Goal: Task Accomplishment & Management: Manage account settings

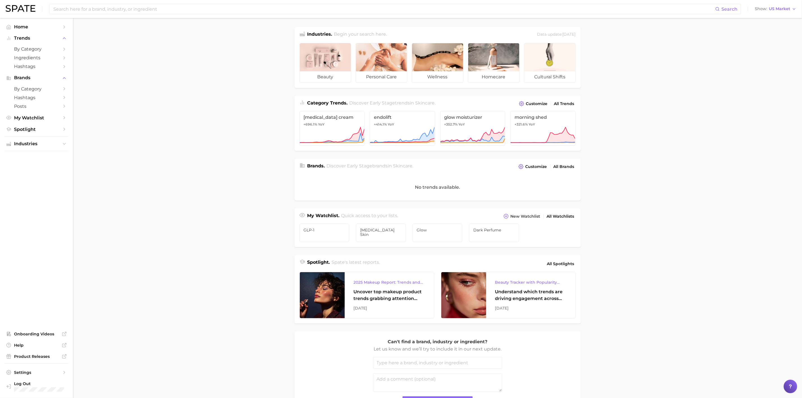
click at [632, 126] on main "Industries. Begin your search here. Data update: August 31st, 2025 beauty perso…" at bounding box center [437, 230] width 729 height 425
click at [748, 114] on main "Industries. Begin your search here. Data update: August 31st, 2025 beauty perso…" at bounding box center [437, 230] width 729 height 425
click at [527, 105] on span "Customize" at bounding box center [537, 103] width 22 height 5
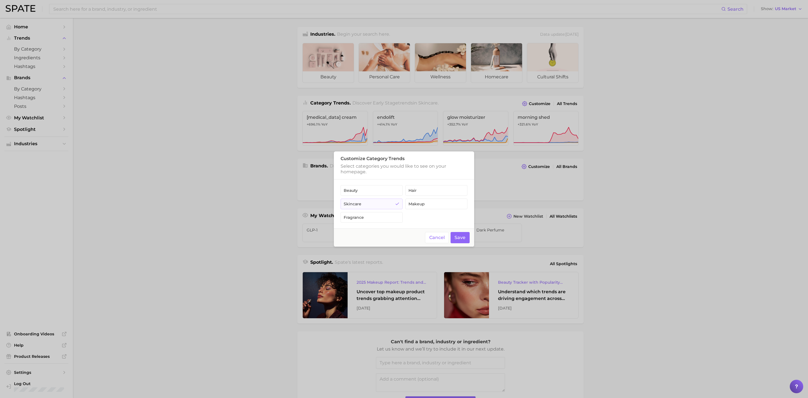
click at [589, 156] on div at bounding box center [404, 199] width 808 height 398
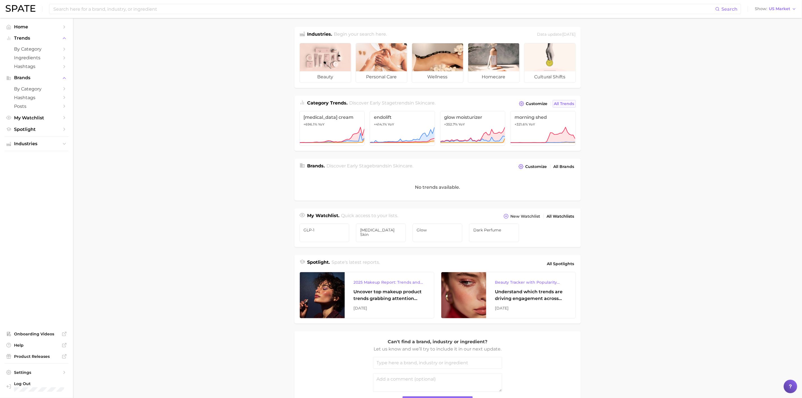
click at [559, 105] on span "All Trends" at bounding box center [564, 103] width 20 height 5
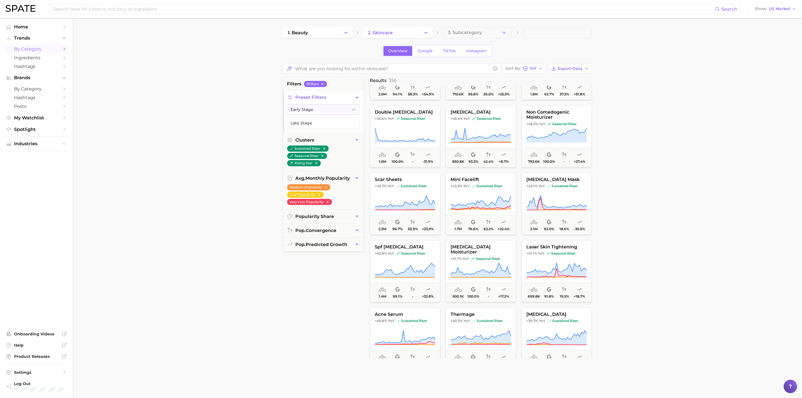
scroll to position [2474, 0]
drag, startPoint x: 616, startPoint y: 162, endPoint x: 561, endPoint y: 202, distance: 68.5
click at [616, 162] on main "1. beauty 2. skincare 3. Subcategory Overview Google TikTok Instagram Sort By Y…" at bounding box center [437, 235] width 729 height 435
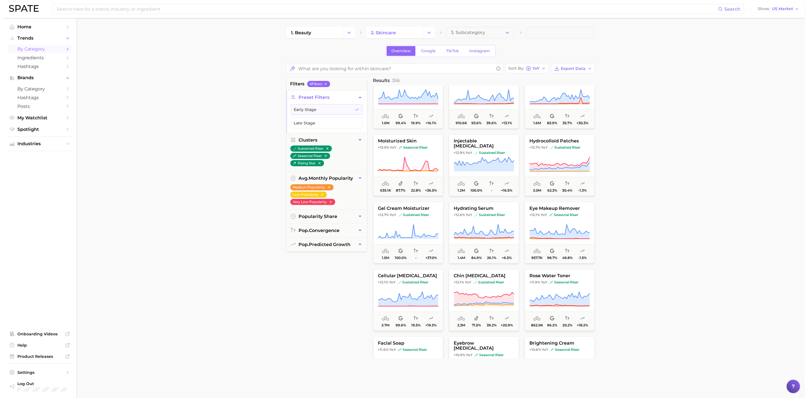
scroll to position [4666, 0]
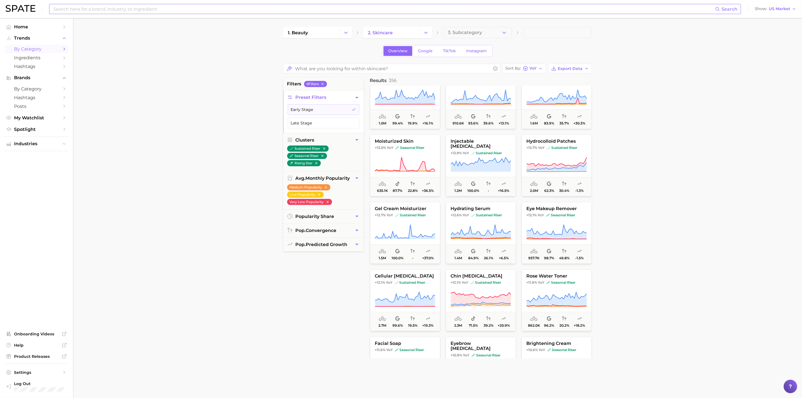
click at [258, 9] on input at bounding box center [384, 9] width 662 height 10
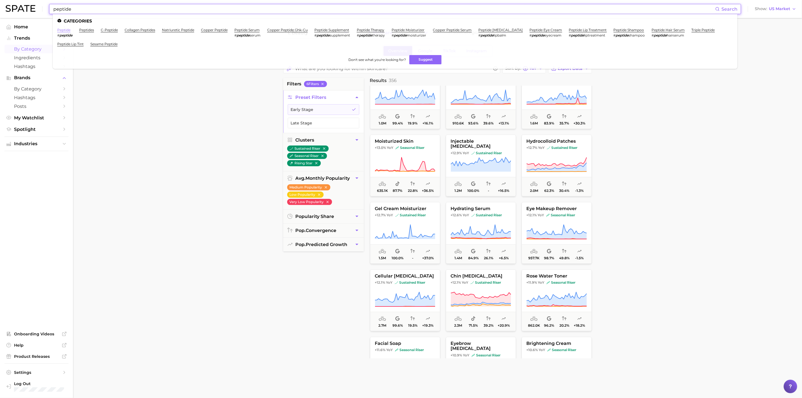
type input "peptide"
click at [62, 32] on link "peptide" at bounding box center [63, 30] width 13 height 4
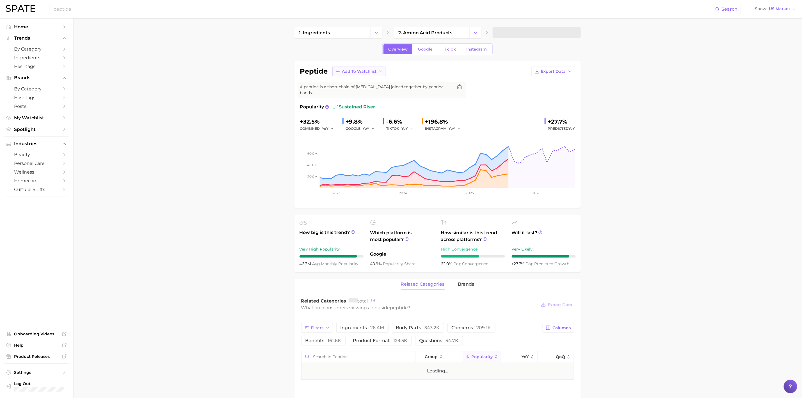
click at [348, 74] on span "Add to Watchlist" at bounding box center [359, 71] width 35 height 5
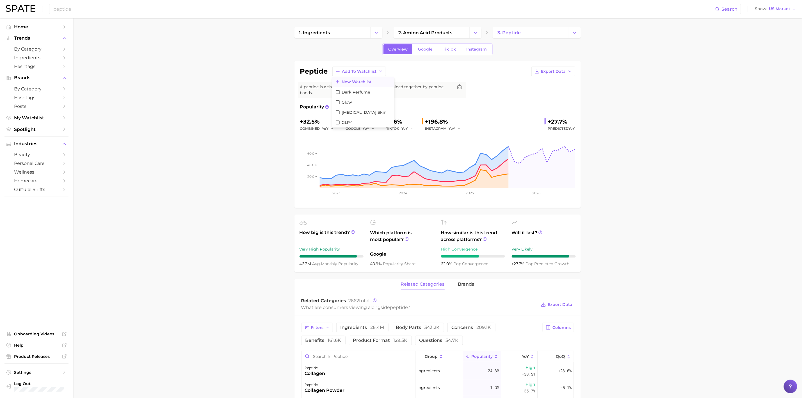
click at [350, 83] on span "New Watchlist" at bounding box center [357, 81] width 30 height 5
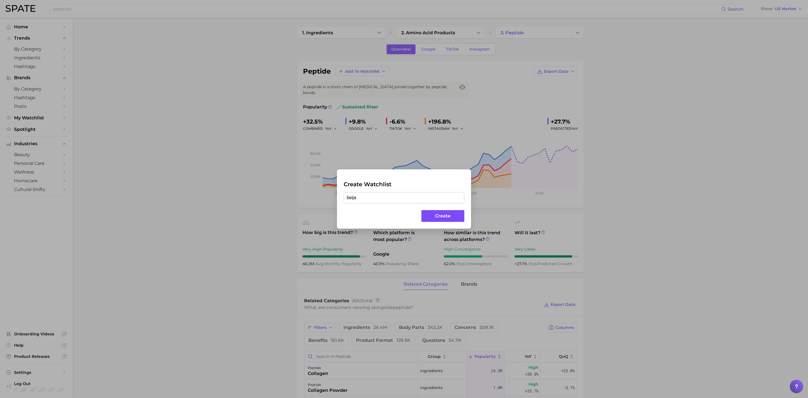
type input "beija"
click at [444, 214] on button "Create" at bounding box center [442, 216] width 43 height 12
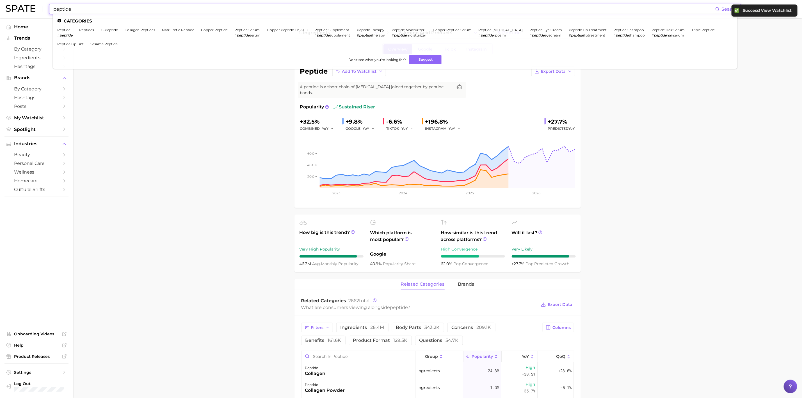
click at [211, 8] on input "peptide" at bounding box center [384, 9] width 662 height 10
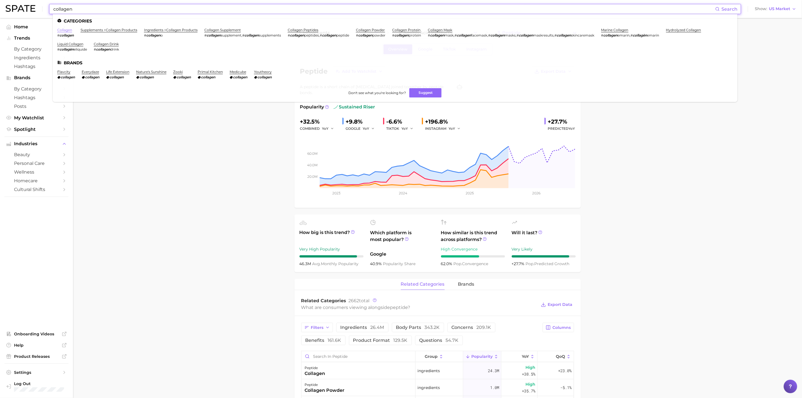
type input "collagen"
click at [67, 31] on link "collagen" at bounding box center [64, 30] width 15 height 4
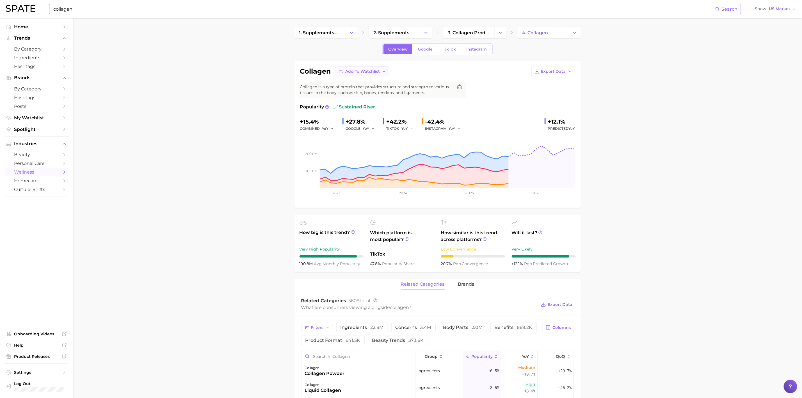
click at [375, 72] on span "Add to Watchlist" at bounding box center [362, 71] width 35 height 5
click at [355, 132] on span "beija" at bounding box center [350, 132] width 10 height 5
click at [258, 130] on main "1. supplements & ingestibles 2. supplements 3. collagen products 4. collagen Ov…" at bounding box center [437, 400] width 729 height 765
click at [40, 127] on link "Spotlight" at bounding box center [36, 129] width 64 height 9
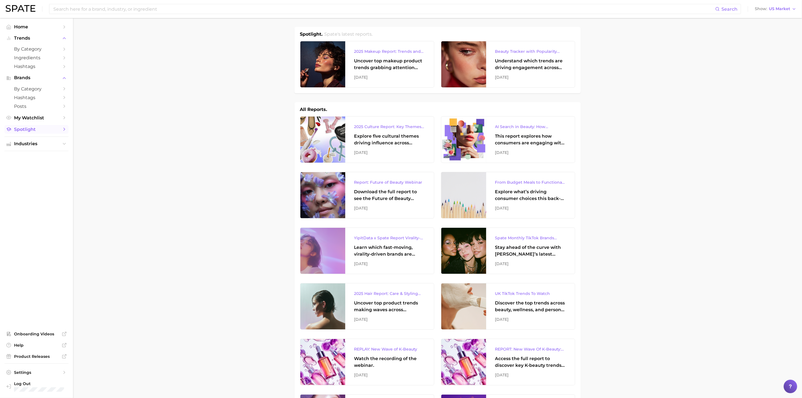
click at [34, 127] on link "Spotlight" at bounding box center [36, 129] width 64 height 9
click at [19, 130] on span "Spotlight" at bounding box center [36, 129] width 45 height 5
click at [24, 118] on span "My Watchlist" at bounding box center [36, 117] width 45 height 5
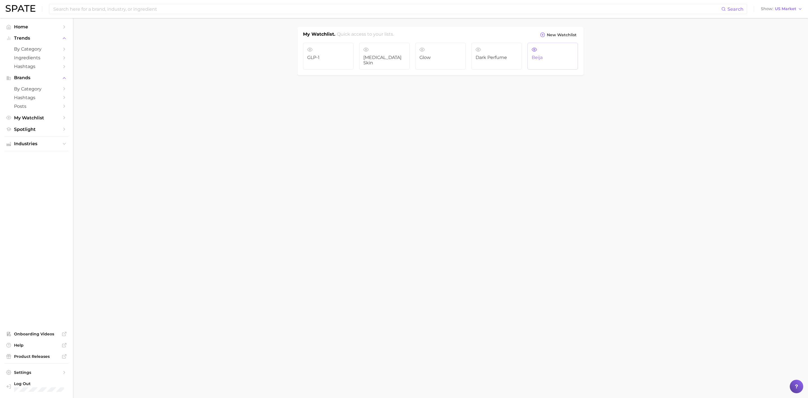
click at [554, 56] on span "beija" at bounding box center [553, 57] width 42 height 5
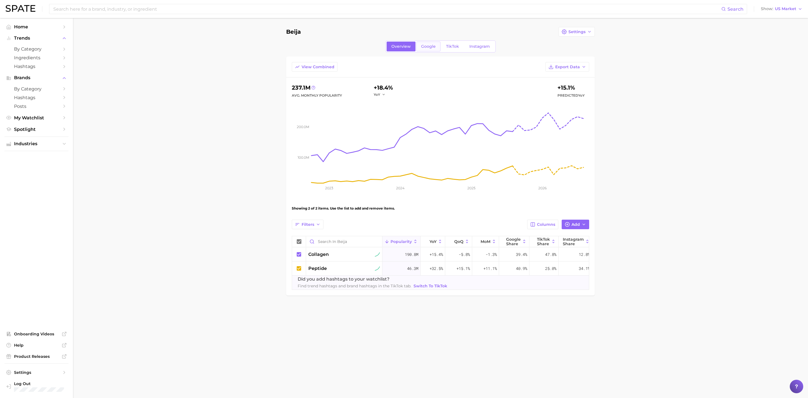
click at [431, 45] on span "Google" at bounding box center [428, 46] width 15 height 5
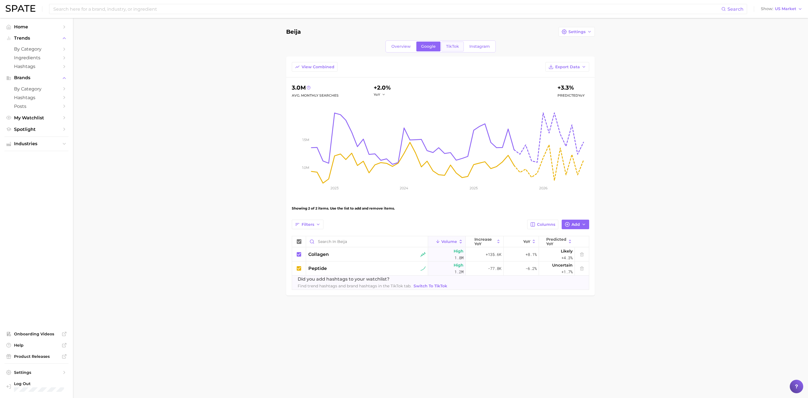
click at [456, 46] on span "TikTok" at bounding box center [452, 46] width 13 height 5
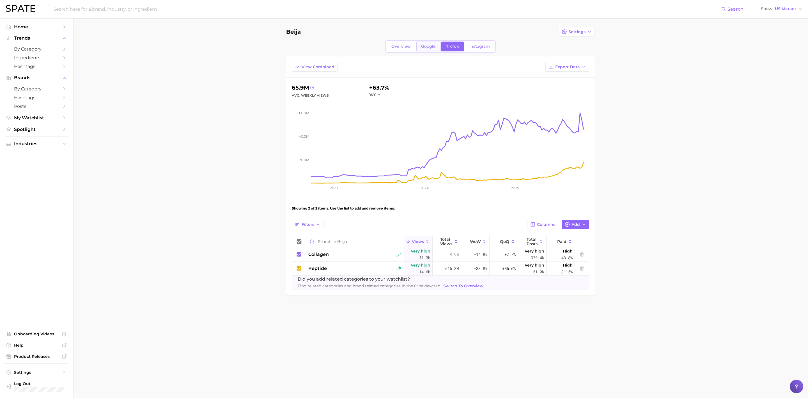
click at [430, 45] on span "Google" at bounding box center [428, 46] width 15 height 5
